Goal: Information Seeking & Learning: Learn about a topic

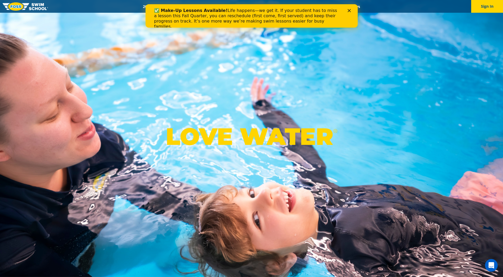
click at [349, 10] on icon "Close" at bounding box center [348, 10] width 3 height 3
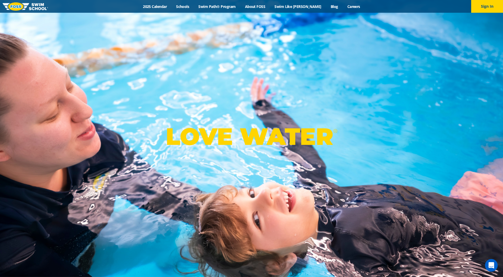
click at [129, 60] on div "LOVE WATER ®" at bounding box center [251, 138] width 503 height 277
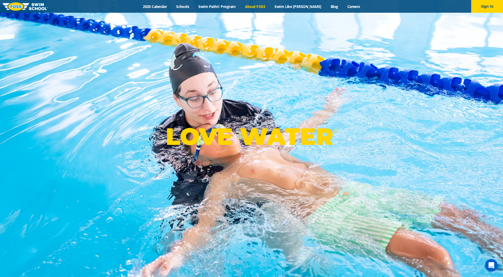
click at [265, 8] on link "About FOSS" at bounding box center [255, 6] width 30 height 5
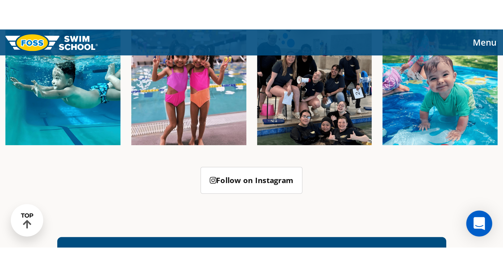
scroll to position [1419, 0]
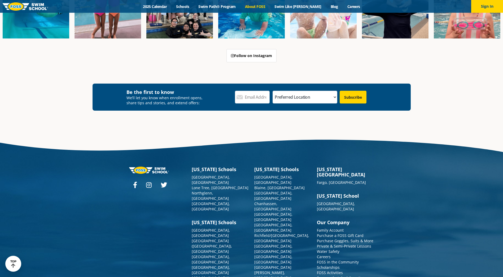
click at [152, 182] on div at bounding box center [157, 185] width 57 height 7
click at [149, 182] on icon at bounding box center [149, 185] width 6 height 6
click at [161, 182] on icon at bounding box center [164, 185] width 6 height 6
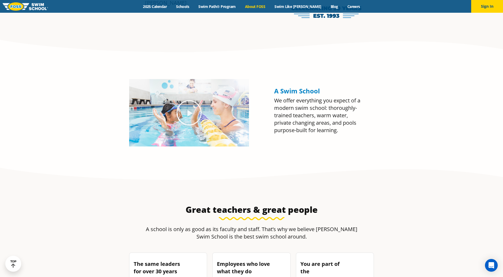
scroll to position [583, 0]
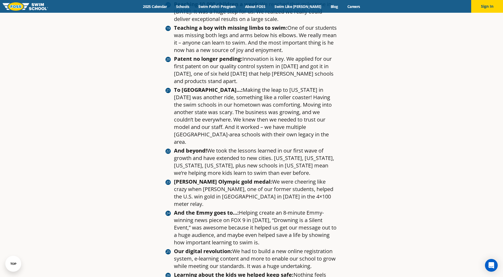
scroll to position [1113, 0]
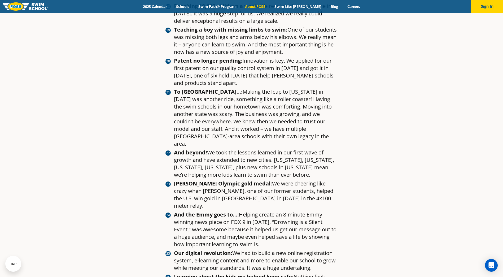
click at [266, 8] on link "About FOSS" at bounding box center [255, 6] width 30 height 5
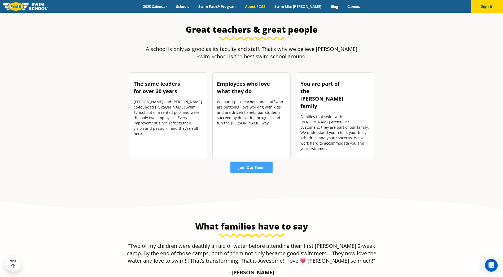
scroll to position [769, 0]
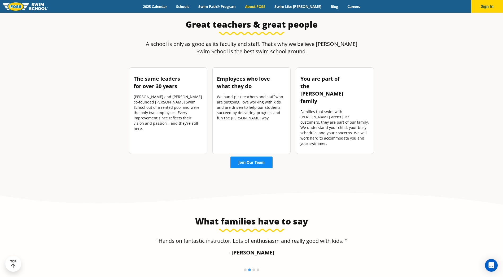
click at [253, 156] on link "Join Our Team" at bounding box center [251, 162] width 42 height 12
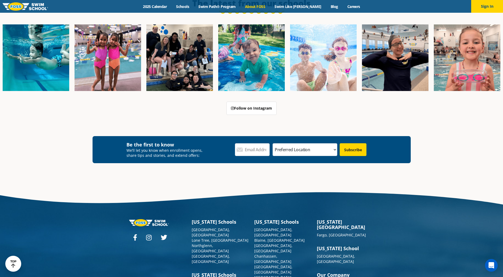
scroll to position [1404, 0]
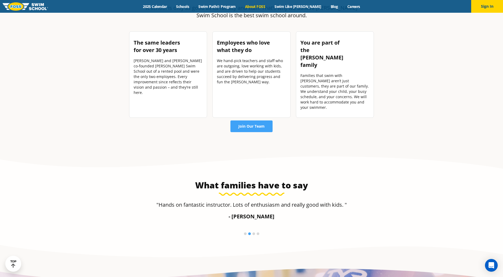
scroll to position [769, 0]
